Goal: Task Accomplishment & Management: Use online tool/utility

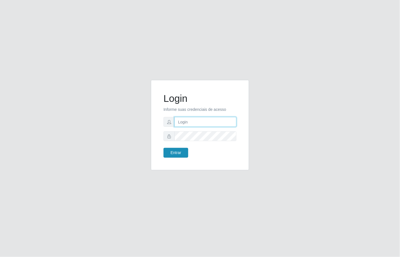
type input "janaina@iwof"
click at [170, 152] on button "Entrar" at bounding box center [176, 153] width 25 height 10
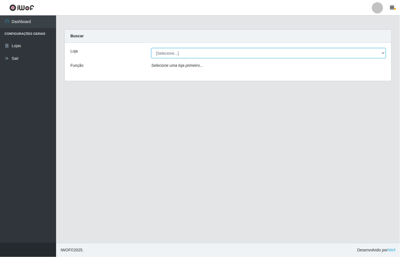
click at [384, 53] on select "[Selecione...] Minimercado Filezão" at bounding box center [269, 53] width 235 height 10
select select "204"
click at [152, 48] on select "[Selecione...] Minimercado Filezão" at bounding box center [269, 53] width 235 height 10
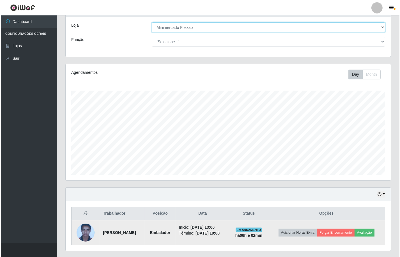
scroll to position [40, 0]
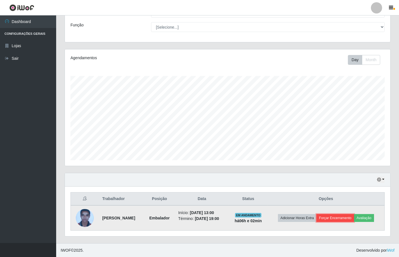
click at [333, 218] on button "Forçar Encerramento" at bounding box center [335, 218] width 38 height 8
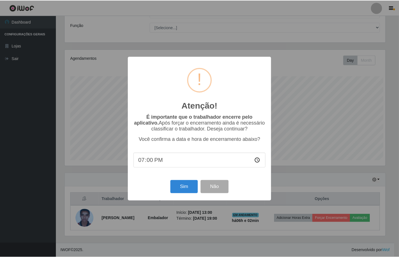
scroll to position [116, 322]
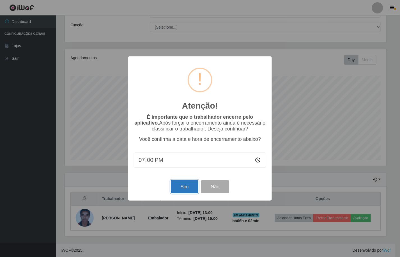
click at [186, 184] on button "Sim" at bounding box center [184, 186] width 27 height 13
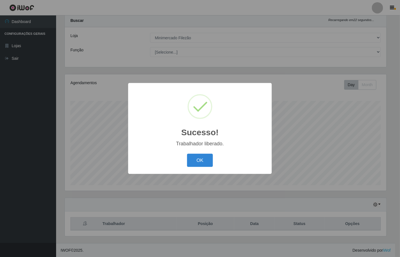
click at [193, 160] on button "OK" at bounding box center [200, 160] width 26 height 13
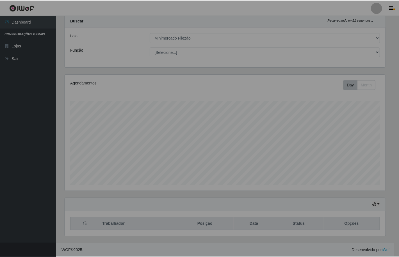
scroll to position [116, 325]
